Goal: Task Accomplishment & Management: Use online tool/utility

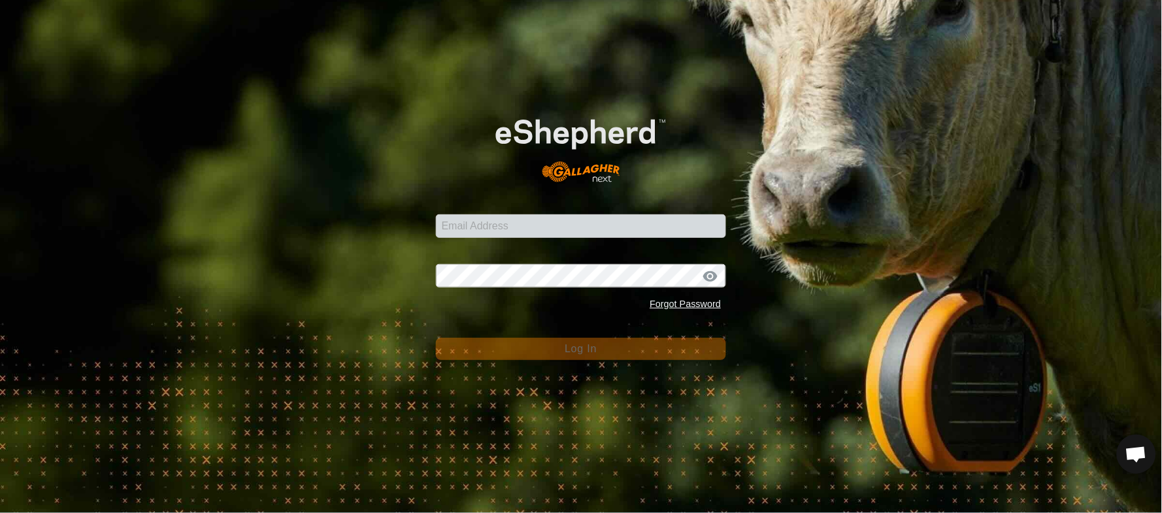
click at [105, 238] on div "Email Address Password Forgot Password Log In" at bounding box center [581, 256] width 1162 height 513
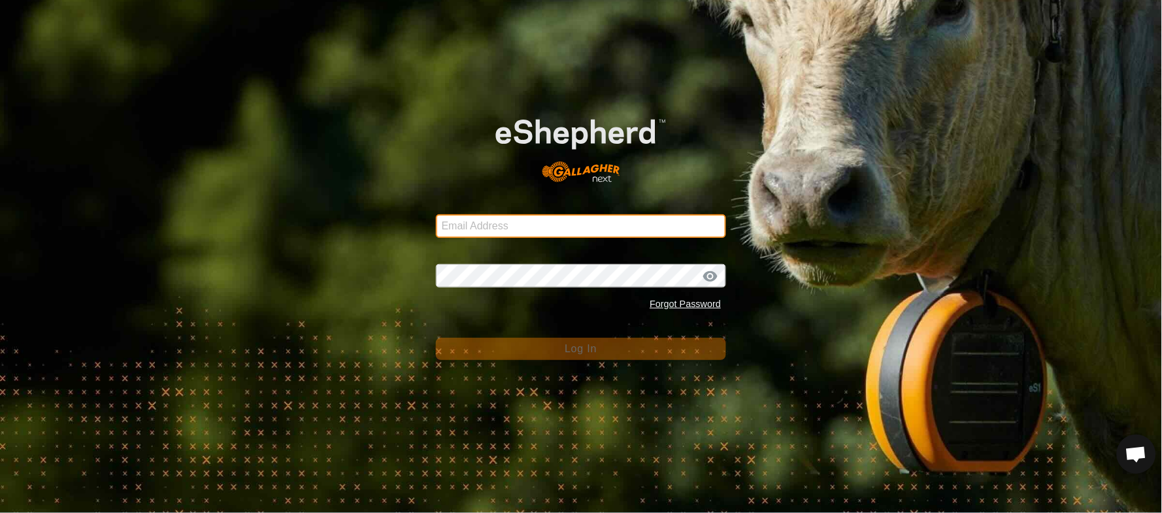
click at [472, 222] on input "Email Address" at bounding box center [581, 226] width 291 height 24
type input "[EMAIL_ADDRESS][PERSON_NAME][DOMAIN_NAME]"
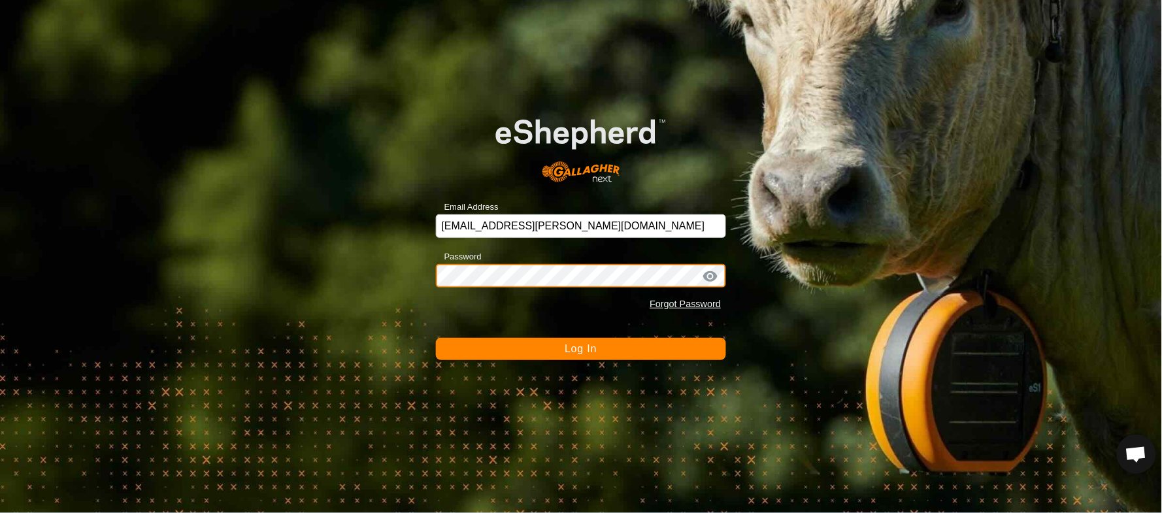
click at [436, 338] on button "Log In" at bounding box center [581, 349] width 291 height 22
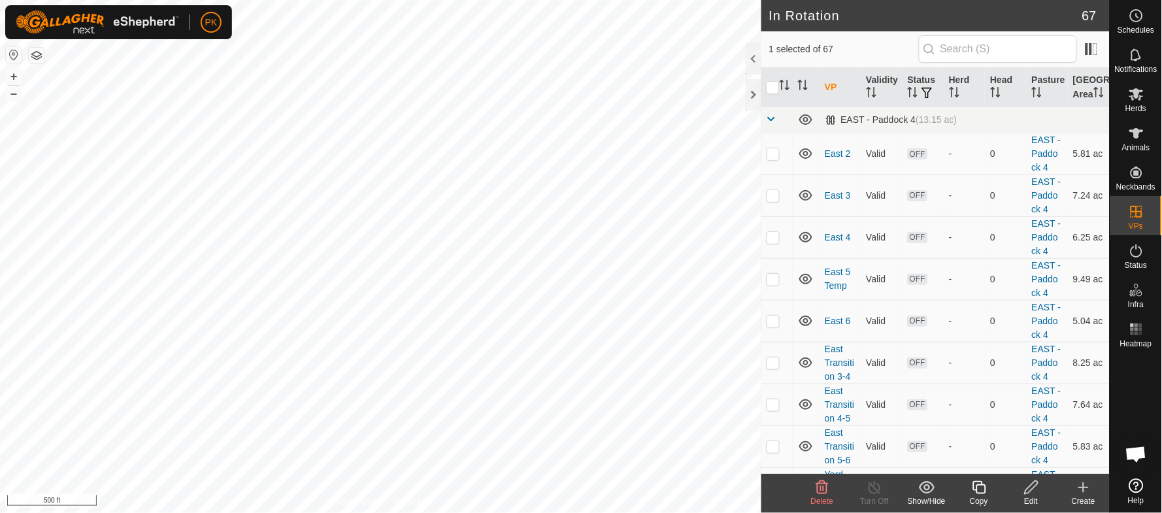
checkbox input "false"
checkbox input "true"
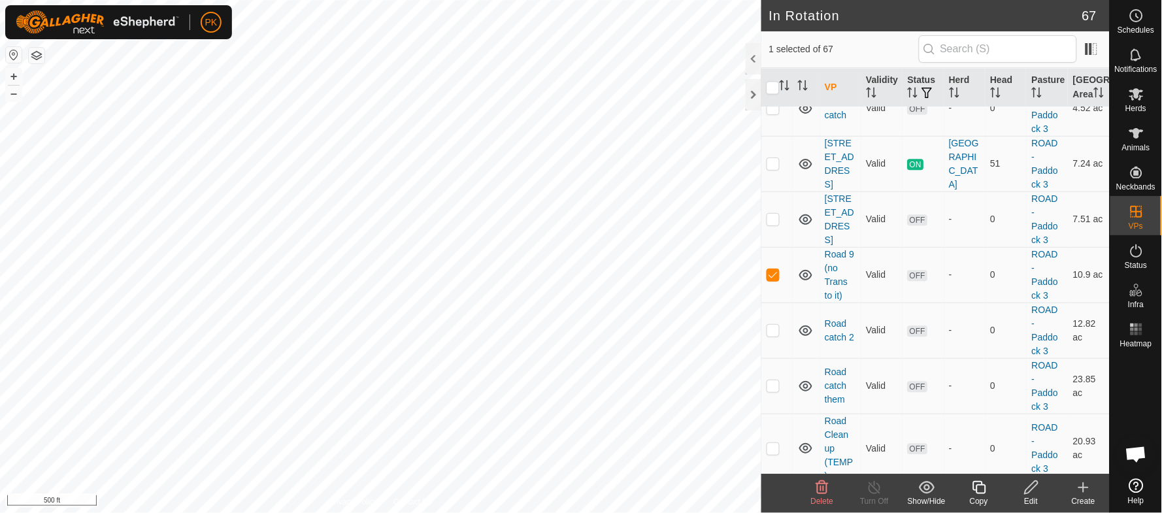
scroll to position [2075, 0]
click at [1140, 15] on icon at bounding box center [1137, 16] width 16 height 16
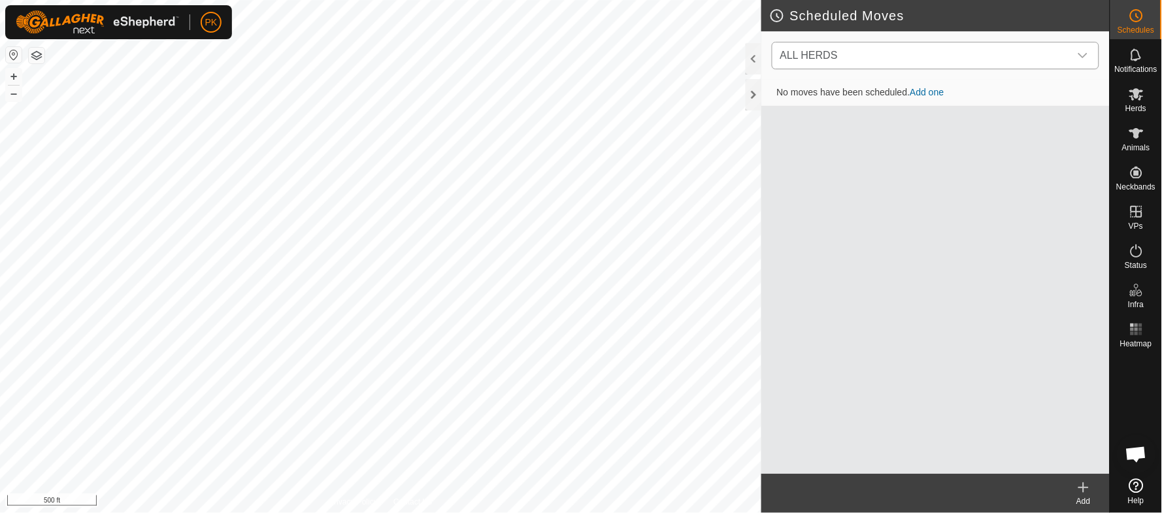
click at [1087, 52] on icon "dropdown trigger" at bounding box center [1083, 55] width 10 height 10
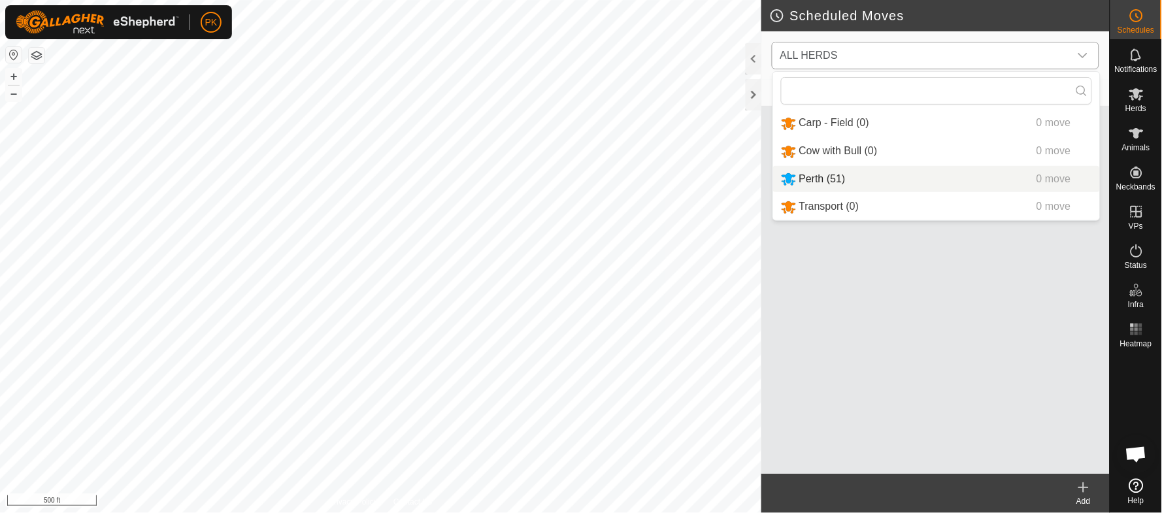
click at [840, 180] on li "Perth (51) 0 move" at bounding box center [936, 179] width 327 height 27
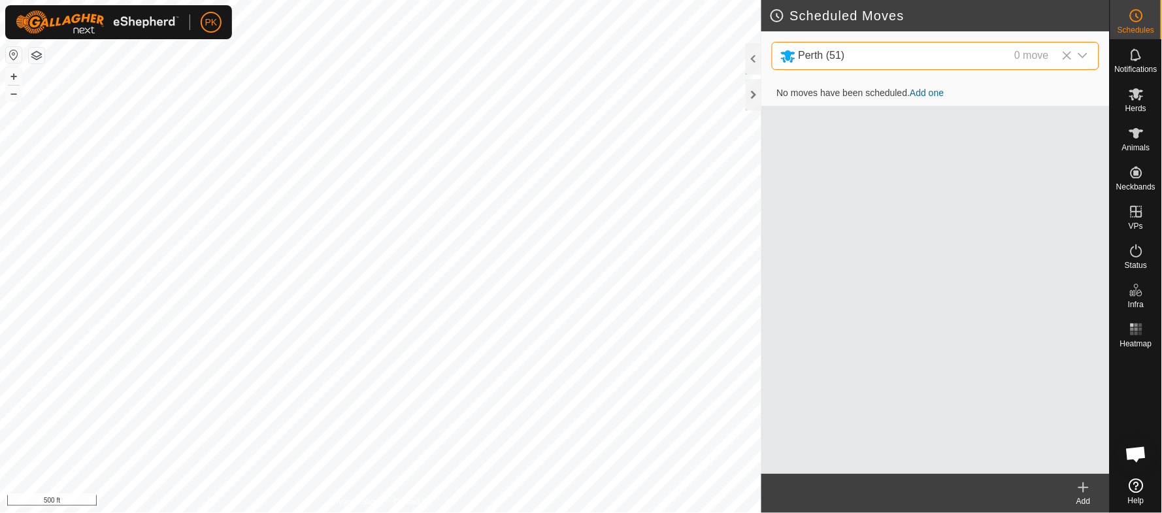
click at [937, 93] on link "Add one" at bounding box center [927, 93] width 34 height 10
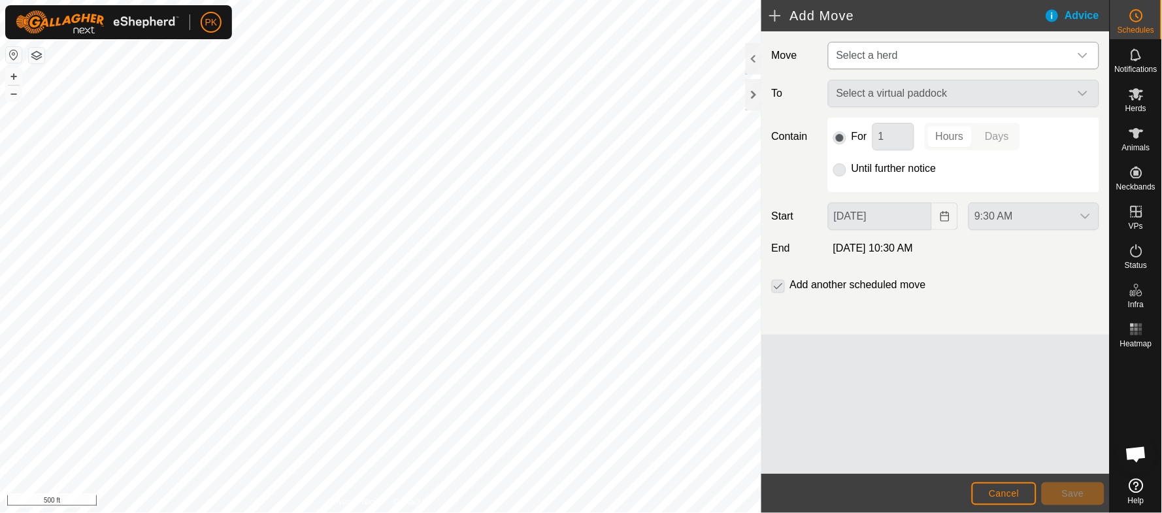
click at [912, 60] on span "Select a herd" at bounding box center [950, 55] width 239 height 26
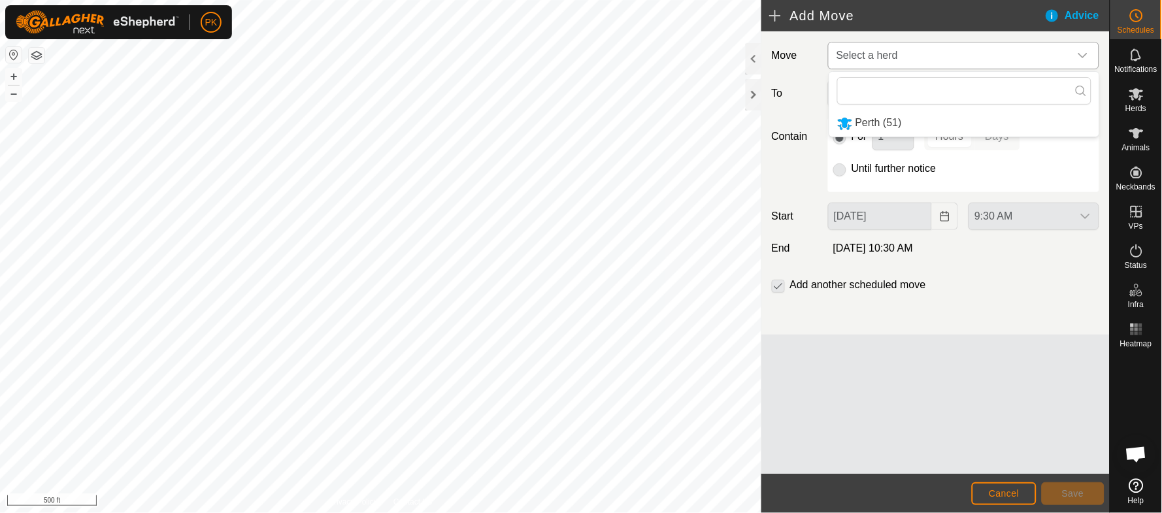
click at [880, 124] on li "Perth (51)" at bounding box center [964, 123] width 270 height 27
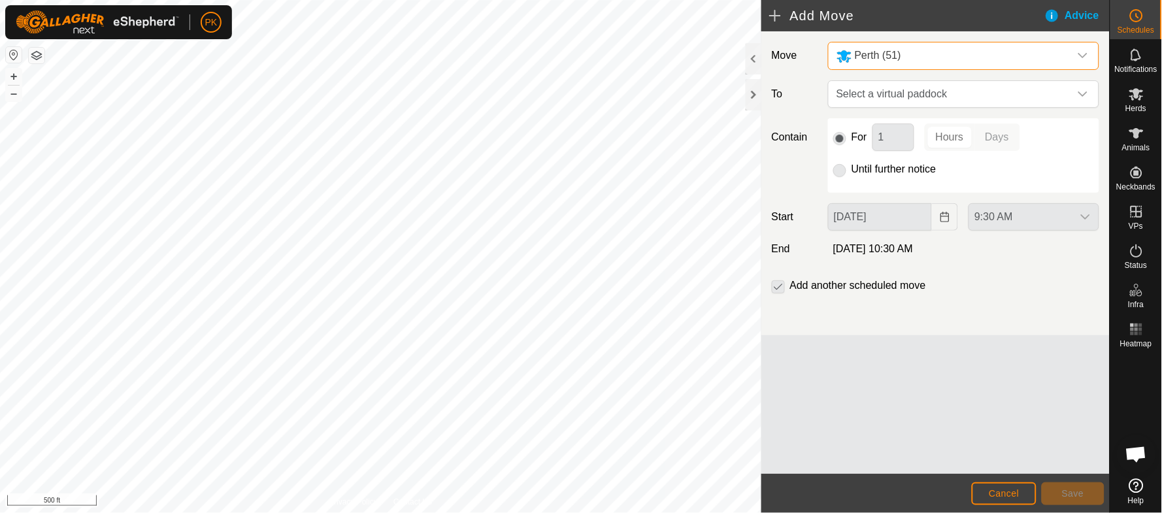
click at [891, 78] on div "Move [GEOGRAPHIC_DATA] (51) To Select a virtual paddock Contain For 1 Hours Day…" at bounding box center [935, 183] width 348 height 304
click at [887, 87] on span "Select a virtual paddock" at bounding box center [950, 94] width 239 height 26
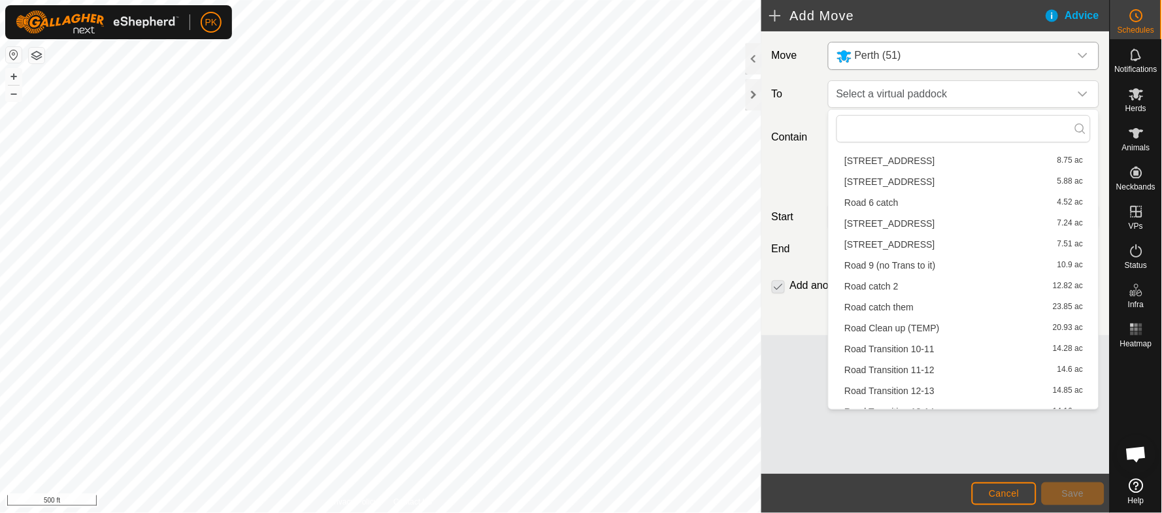
scroll to position [694, 0]
click at [878, 266] on li "Road 9 (no Trans to it) 10.9 ac" at bounding box center [963, 265] width 254 height 20
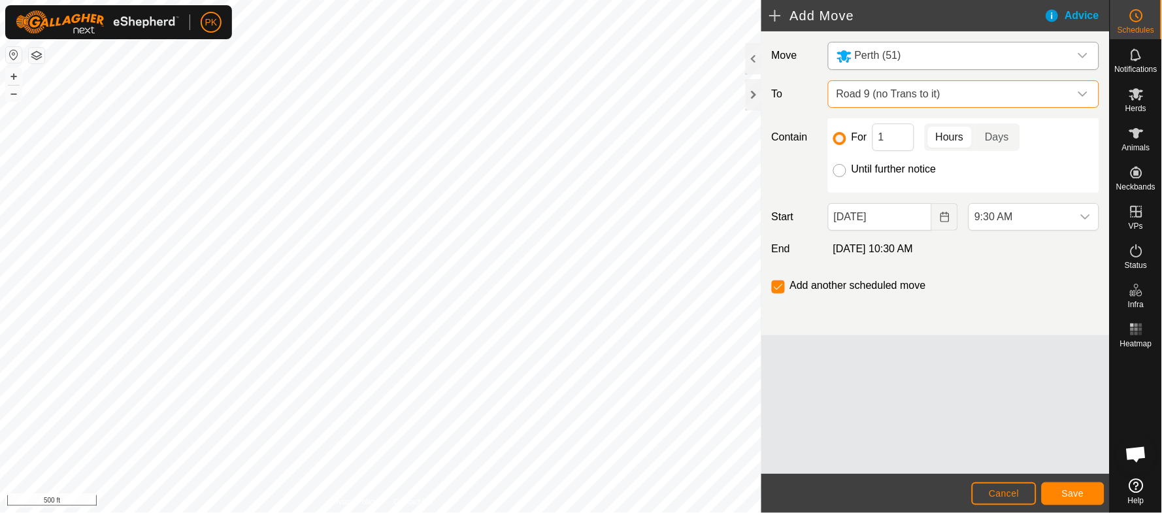
click at [842, 165] on input "Until further notice" at bounding box center [839, 170] width 13 height 13
radio input "true"
checkbox input "false"
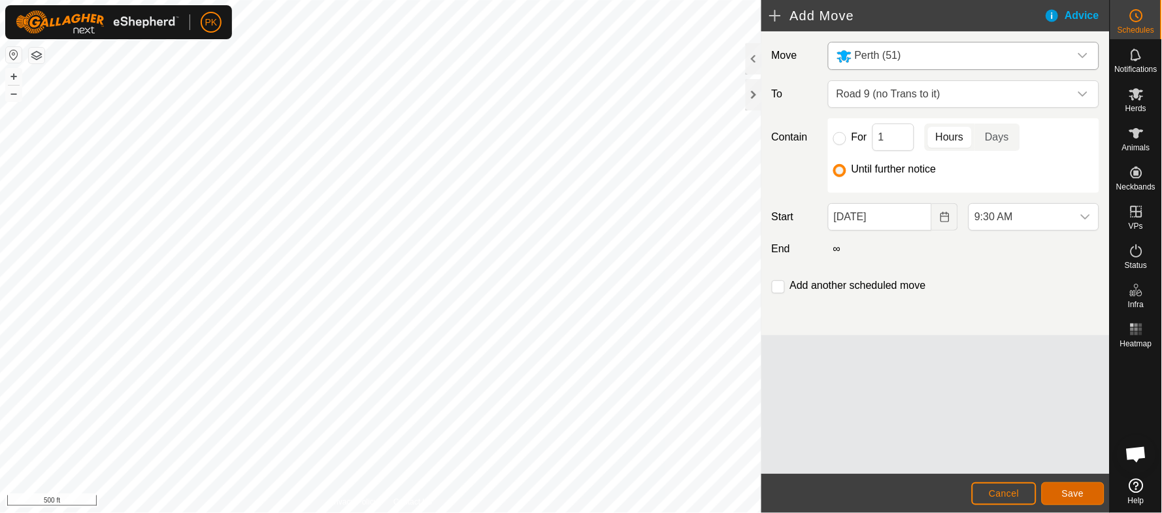
click at [1072, 490] on span "Save" at bounding box center [1073, 493] width 22 height 10
